Goal: Task Accomplishment & Management: Complete application form

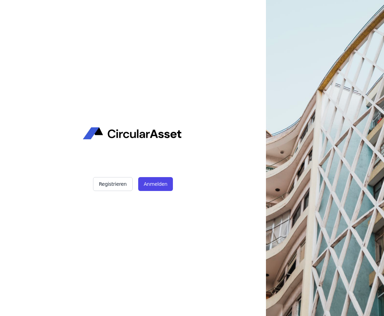
drag, startPoint x: 155, startPoint y: 185, endPoint x: 317, endPoint y: 98, distance: 184.4
click at [155, 185] on button "Anmelden" at bounding box center [155, 184] width 35 height 14
